Goal: Information Seeking & Learning: Compare options

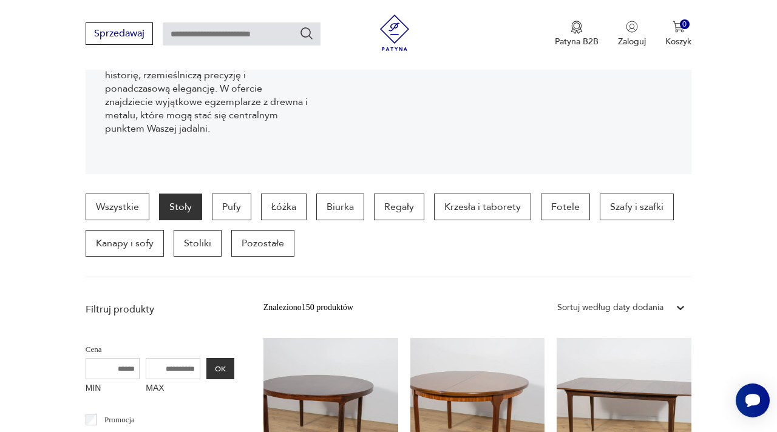
scroll to position [205, 0]
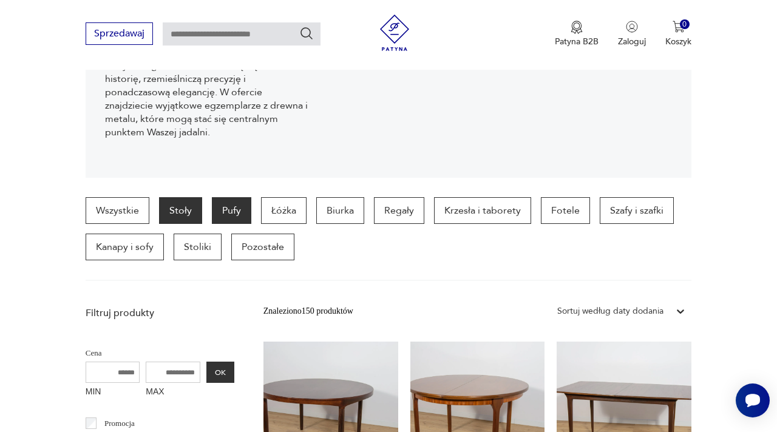
click at [231, 211] on p "Pufy" at bounding box center [231, 210] width 39 height 27
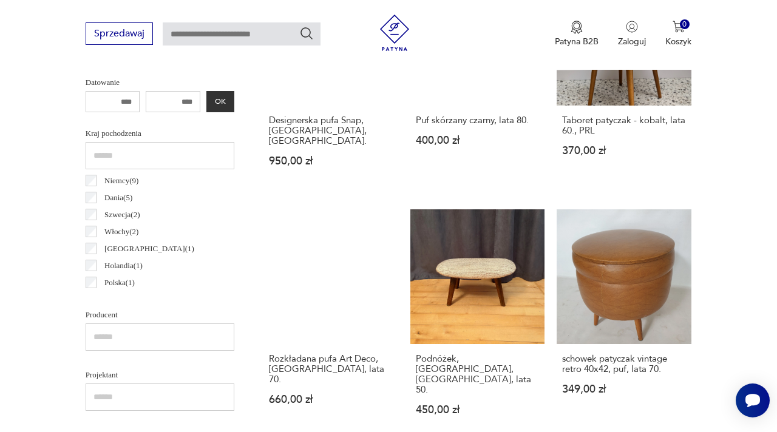
scroll to position [577, 0]
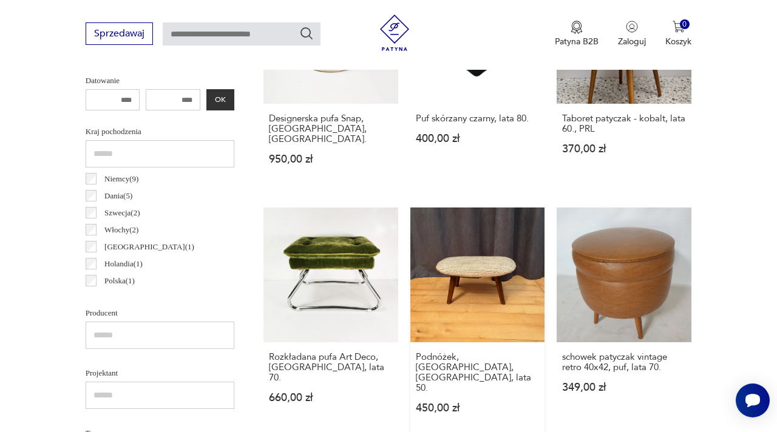
click at [462, 289] on link "Podnóżek, [GEOGRAPHIC_DATA], [GEOGRAPHIC_DATA], lata 50. 450,00 zł" at bounding box center [477, 323] width 135 height 230
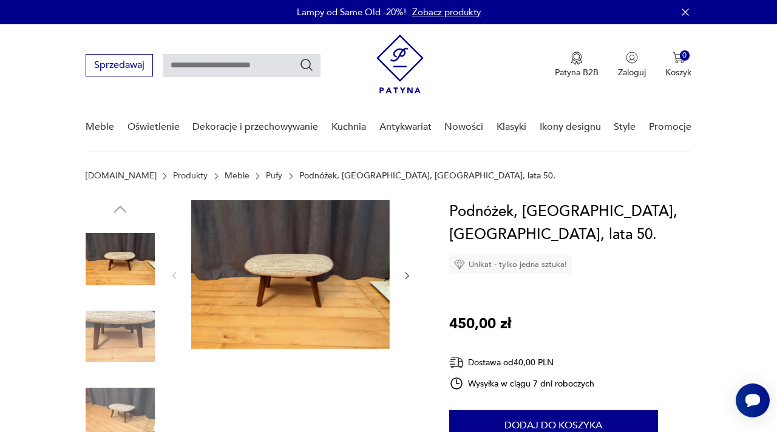
click at [120, 330] on img at bounding box center [120, 336] width 69 height 69
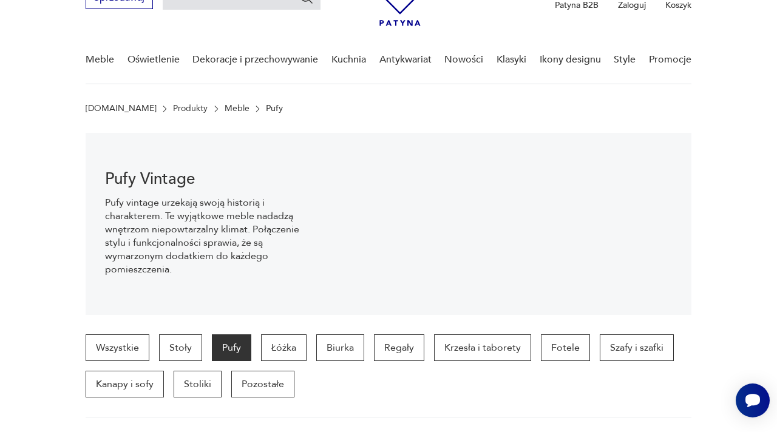
scroll to position [66, 0]
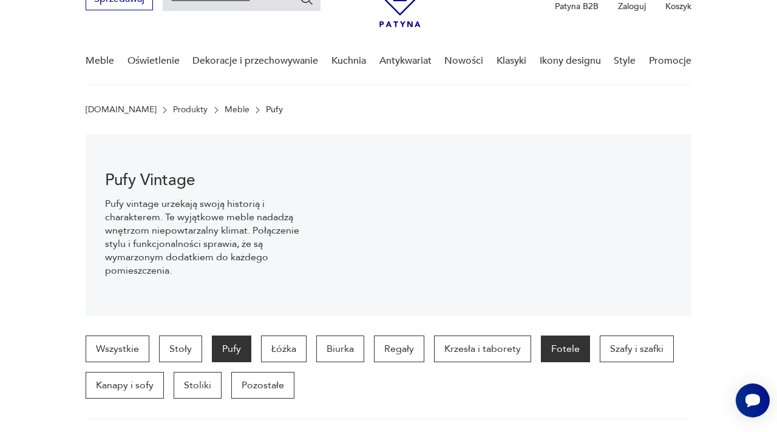
click at [561, 356] on p "Fotele" at bounding box center [565, 349] width 49 height 27
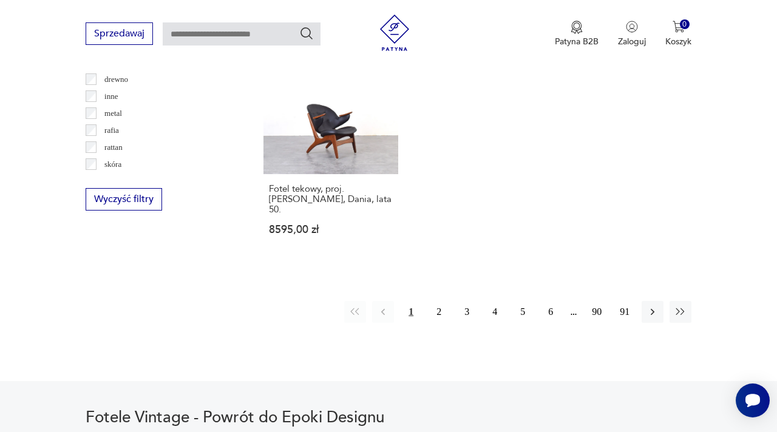
scroll to position [1797, 0]
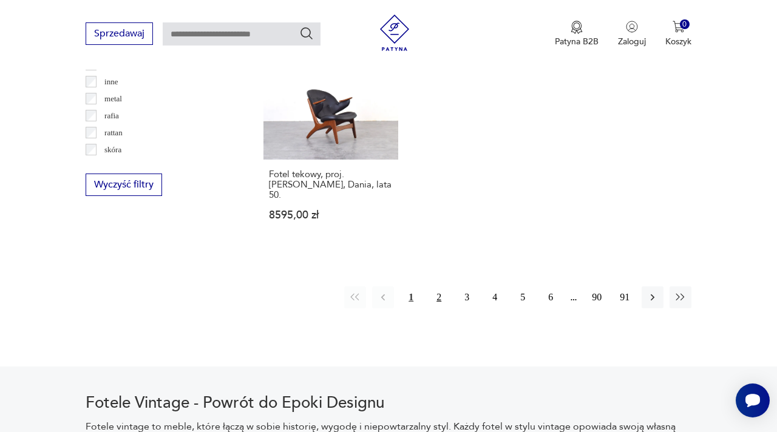
click at [439, 287] on button "2" at bounding box center [439, 298] width 22 height 22
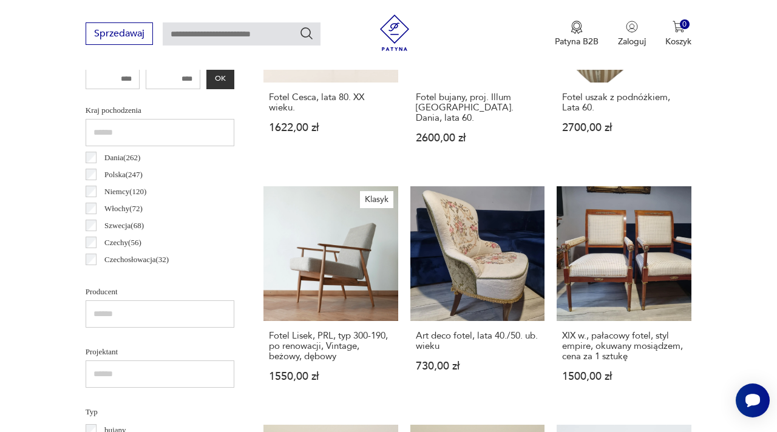
scroll to position [601, 0]
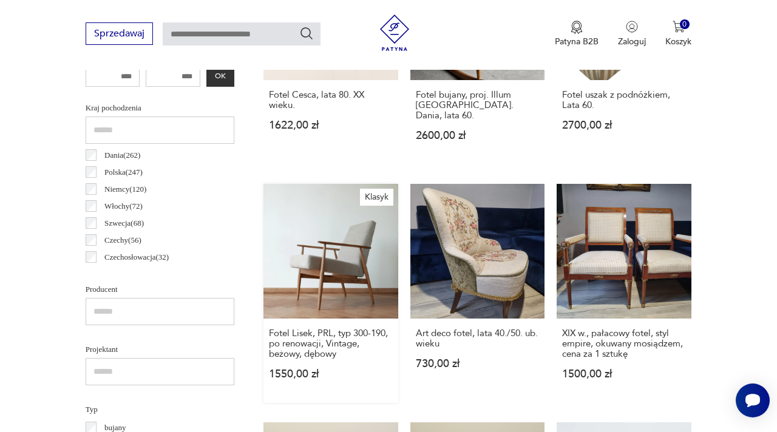
click at [347, 259] on link "Klasyk Fotel Lisek, PRL, typ 300-190, po renowacji, Vintage, beżowy, dębowy 155…" at bounding box center [331, 293] width 135 height 219
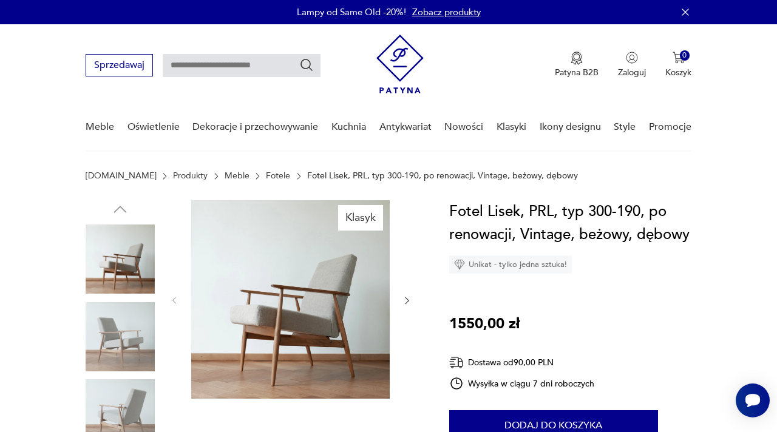
click at [127, 349] on img at bounding box center [120, 336] width 69 height 69
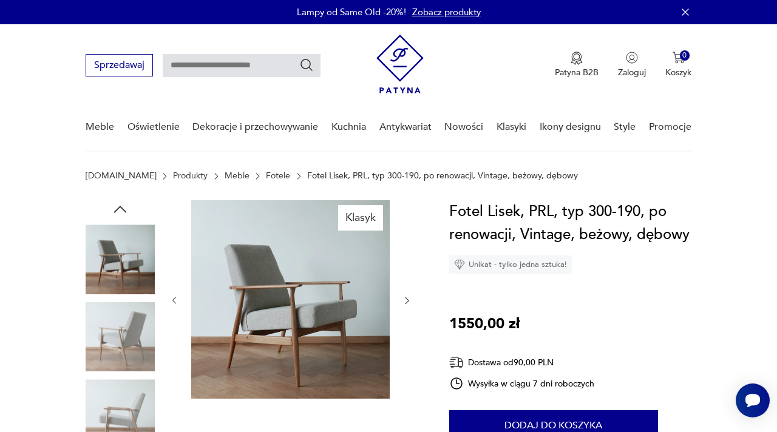
click at [278, 335] on img at bounding box center [290, 299] width 199 height 199
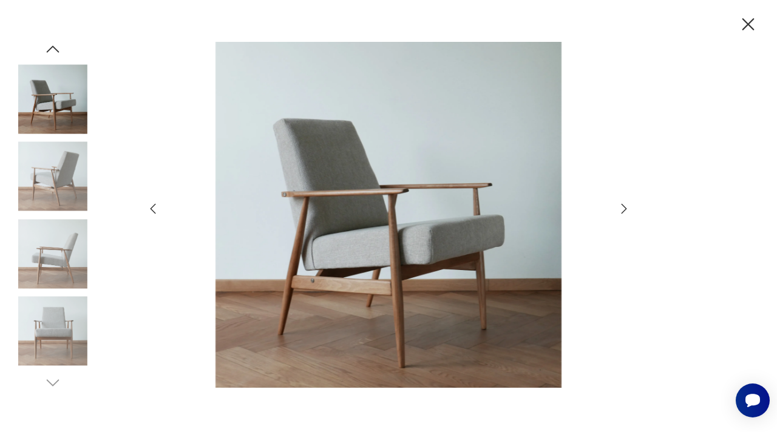
click at [751, 21] on icon "button" at bounding box center [749, 24] width 12 height 12
